Goal: Book appointment/travel/reservation

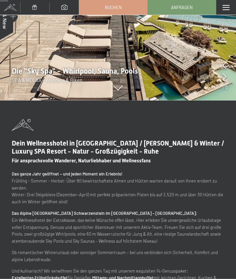
scroll to position [204, 0]
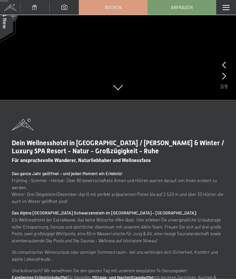
click at [224, 6] on span at bounding box center [226, 7] width 7 height 5
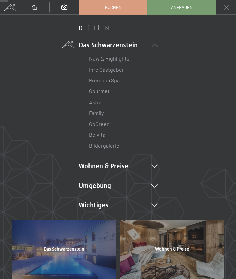
click at [102, 166] on li "Wohnen & Preise Inklusivleistungen Zimmer & Preise Liste Angebote Liste Familie…" at bounding box center [118, 165] width 79 height 9
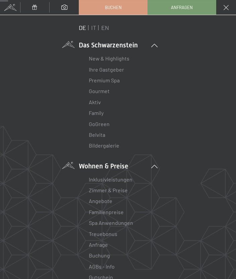
click at [102, 200] on link "Angebote" at bounding box center [101, 200] width 24 height 6
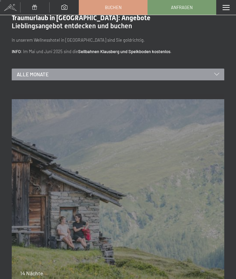
scroll to position [15, 0]
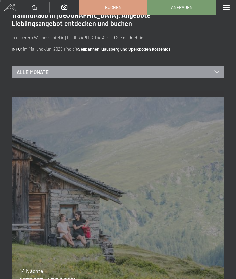
click at [37, 72] on span "Alle Monate" at bounding box center [33, 72] width 32 height 7
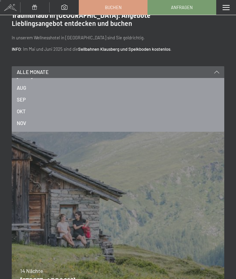
scroll to position [82, 0]
click at [25, 116] on div "NOV" at bounding box center [118, 122] width 203 height 12
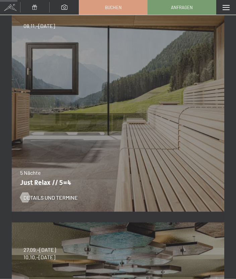
scroll to position [114, 0]
click at [46, 197] on span "Details und Termine" at bounding box center [51, 197] width 54 height 7
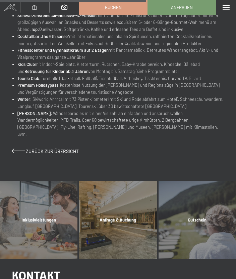
scroll to position [434, 0]
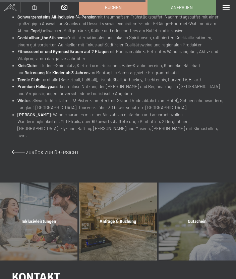
click at [34, 206] on div "Inklusivleistungen Mehr erfahren" at bounding box center [38, 221] width 79 height 78
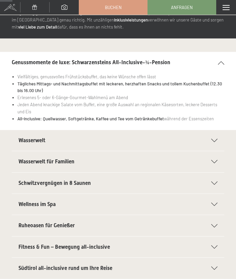
scroll to position [44, 0]
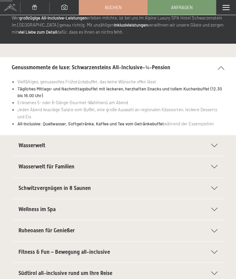
click at [221, 141] on section "Wasserwelt Sport-Pool mit 25 m langem Outdoor-Panorama-Sportpool (30° C) Sauna …" at bounding box center [118, 145] width 213 height 21
click at [217, 140] on div "Wasserwelt" at bounding box center [117, 145] width 199 height 21
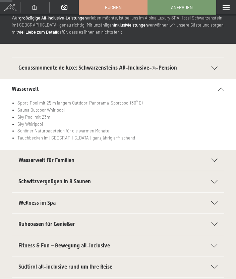
click at [217, 175] on div "Schwitzvergnügen in 8 Saunen" at bounding box center [117, 181] width 199 height 21
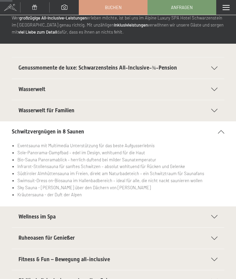
click at [218, 215] on icon at bounding box center [215, 216] width 6 height 3
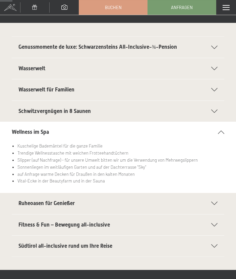
scroll to position [73, 0]
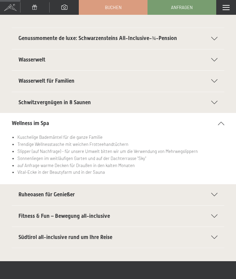
click at [217, 193] on icon at bounding box center [215, 194] width 6 height 3
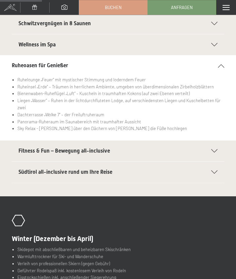
scroll to position [152, 0]
click at [223, 143] on section "Fitness & Fun – Bewegung all-inclusive Großer Fitnessraum mit neuesten Geräten …" at bounding box center [118, 150] width 213 height 21
click at [217, 142] on div "Fitness & Fun – Bewegung all-inclusive" at bounding box center [117, 150] width 199 height 21
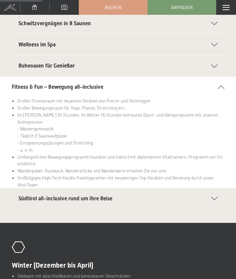
click at [218, 188] on div "Südtirol all-inclusive rund um Ihre Reise" at bounding box center [117, 198] width 199 height 21
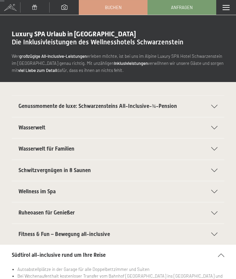
scroll to position [0, 0]
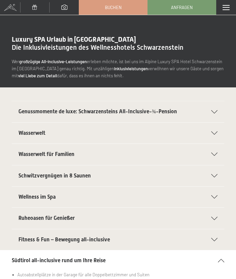
click at [224, 7] on span at bounding box center [226, 7] width 7 height 5
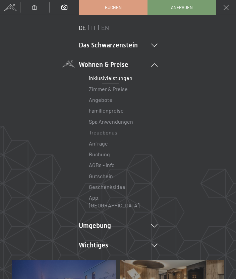
click at [104, 98] on link "Angebote" at bounding box center [101, 99] width 24 height 6
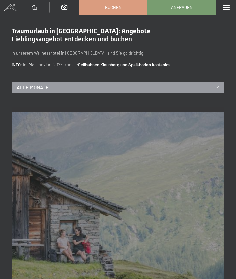
click at [109, 87] on div "Alle Monate" at bounding box center [118, 88] width 213 height 12
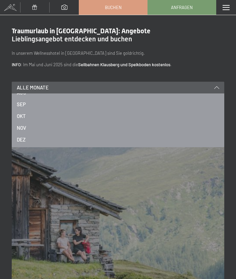
scroll to position [91, 0]
click at [25, 125] on span "NOV" at bounding box center [21, 127] width 9 height 7
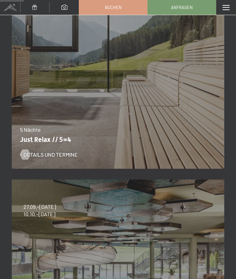
scroll to position [156, 0]
click at [39, 148] on div "Details und Termine" at bounding box center [114, 149] width 188 height 17
click at [27, 153] on div at bounding box center [25, 154] width 6 height 10
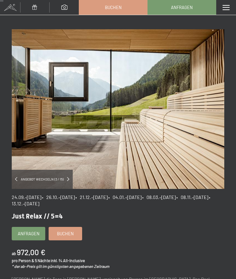
scroll to position [10, 0]
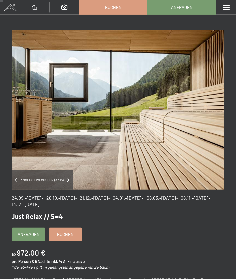
click at [44, 178] on span "Angebot wechseln (3 / 15)" at bounding box center [42, 179] width 50 height 5
click at [63, 181] on span "Angebot wechseln (3 / 15)" at bounding box center [42, 179] width 50 height 5
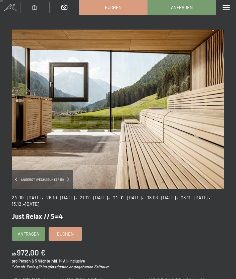
click at [67, 179] on span at bounding box center [68, 179] width 2 height 4
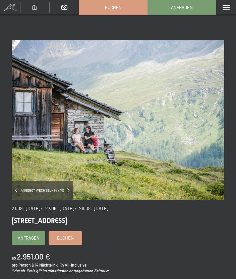
click at [72, 180] on img at bounding box center [118, 120] width 213 height 160
click at [68, 190] on span at bounding box center [68, 190] width 2 height 4
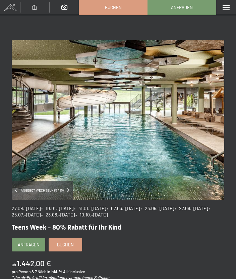
click at [68, 189] on span at bounding box center [68, 190] width 2 height 4
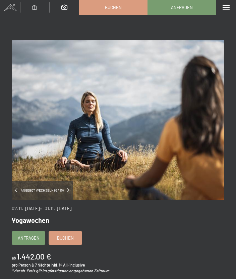
click at [68, 187] on div "Angebot wechseln (6 / 15)" at bounding box center [42, 190] width 61 height 19
click at [70, 188] on div "Angebot wechseln (6 / 15)" at bounding box center [42, 190] width 61 height 19
click at [69, 189] on span at bounding box center [68, 190] width 2 height 4
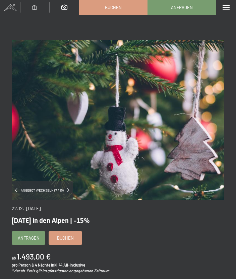
click at [226, 4] on div "Menü" at bounding box center [227, 7] width 20 height 15
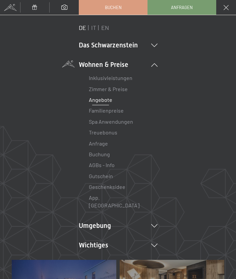
click at [95, 153] on link "Buchung" at bounding box center [99, 154] width 21 height 6
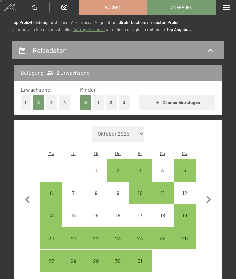
scroll to position [33, 0]
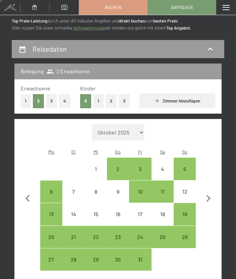
click at [214, 192] on icon "button" at bounding box center [209, 198] width 14 height 14
select select "[DATE]"
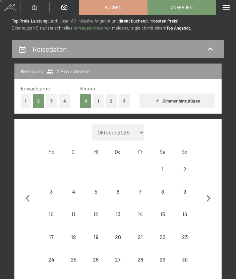
select select "[DATE]"
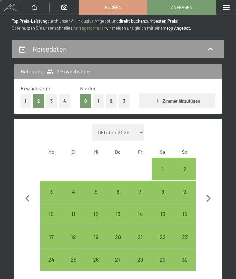
click at [163, 189] on div "8" at bounding box center [162, 199] width 21 height 21
select select "2025-11-01"
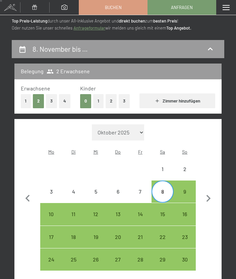
click at [116, 211] on div "13" at bounding box center [118, 221] width 21 height 21
select select "2025-11-01"
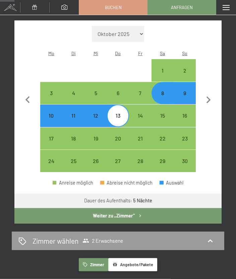
click at [134, 208] on button "Weiter zu „Zimmer“" at bounding box center [118, 215] width 208 height 15
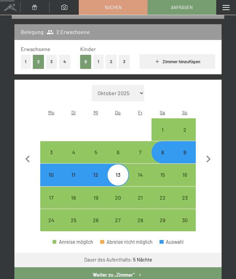
select select "2025-11-01"
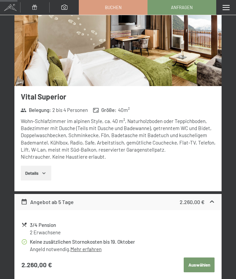
scroll to position [144, 0]
click at [38, 169] on button "Details" at bounding box center [36, 173] width 31 height 15
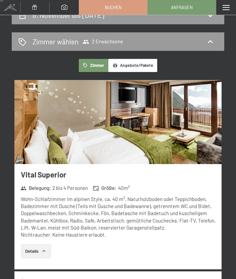
scroll to position [0, 0]
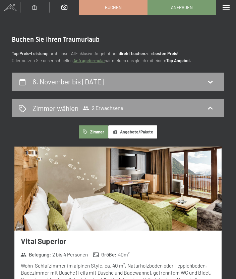
click at [228, 5] on span at bounding box center [226, 7] width 7 height 5
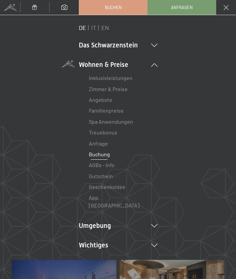
click at [101, 102] on link "Angebote" at bounding box center [101, 99] width 24 height 6
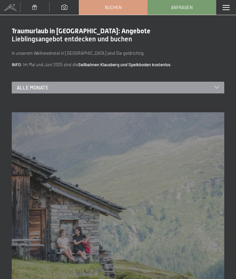
click at [41, 86] on span "Alle Monate" at bounding box center [33, 87] width 32 height 7
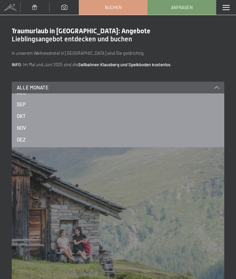
scroll to position [91, 0]
click at [22, 127] on span "NOV" at bounding box center [21, 127] width 9 height 7
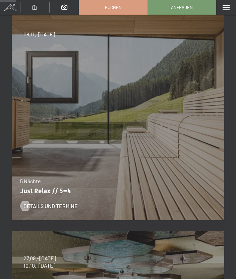
scroll to position [106, 0]
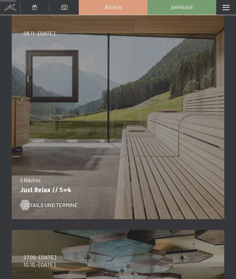
click at [46, 189] on p "Just Relax // 5=4" at bounding box center [116, 190] width 193 height 8
click at [35, 203] on span "Details und Termine" at bounding box center [51, 204] width 54 height 7
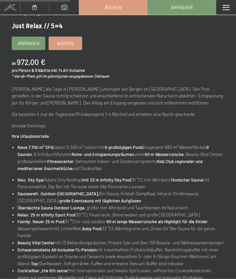
scroll to position [201, 0]
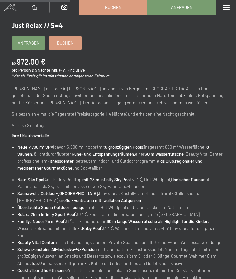
click at [66, 38] on link "Buchen" at bounding box center [65, 43] width 33 height 13
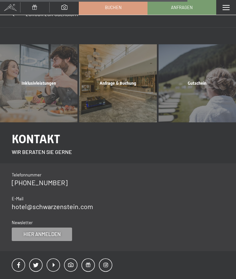
scroll to position [569, 0]
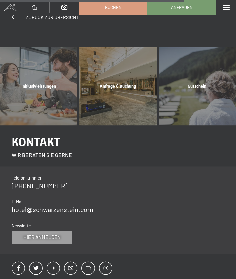
click at [114, 84] on span "Anfrage & Buchung" at bounding box center [118, 86] width 37 height 5
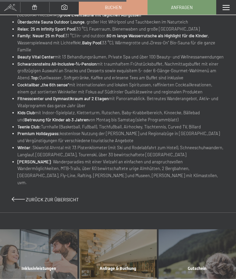
scroll to position [441, 0]
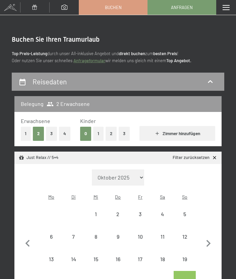
click at [219, 235] on div "Monat/Jahr Oktober 2025 November 2025 Dezember 2025 Januar 2026 Februar 2026 Mä…" at bounding box center [118, 242] width 208 height 157
click at [216, 236] on icon "button" at bounding box center [209, 243] width 14 height 14
select select "2025-11-01"
click at [183, 234] on div "9" at bounding box center [185, 244] width 21 height 21
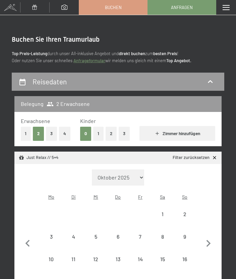
select select "2025-11-01"
click at [138, 256] on div "14" at bounding box center [140, 266] width 21 height 21
select select "2025-11-01"
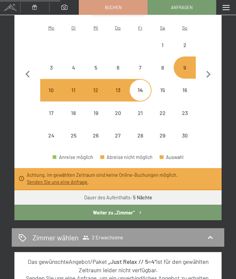
scroll to position [169, 0]
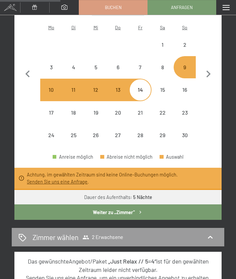
click at [43, 179] on link "Senden Sie uns eine Anfrage" at bounding box center [57, 182] width 61 height 6
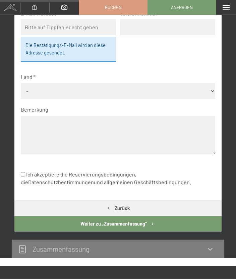
scroll to position [185, 0]
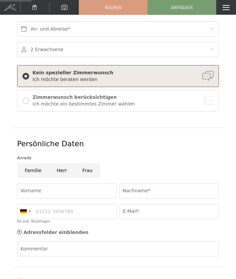
click at [208, 101] on div "Ich möchte ein bestimmtes Zimmer wählen" at bounding box center [123, 104] width 181 height 7
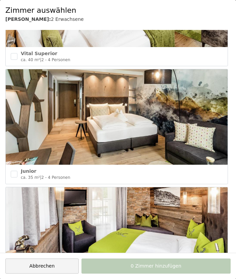
scroll to position [1028, 0]
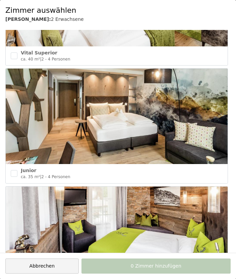
click at [14, 170] on input "checkbox" at bounding box center [14, 173] width 7 height 7
checkbox input "true"
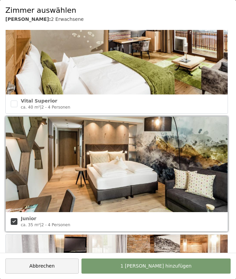
scroll to position [975, 0]
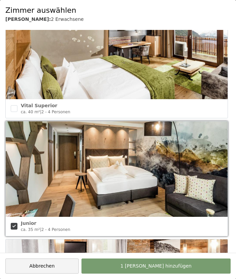
click at [13, 105] on input "checkbox" at bounding box center [14, 108] width 7 height 7
checkbox input "true"
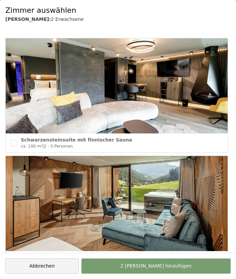
scroll to position [0, 0]
